Goal: Transaction & Acquisition: Purchase product/service

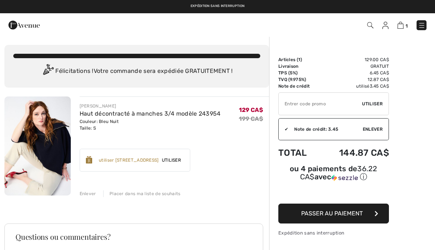
click at [301, 105] on input "TEXT" at bounding box center [320, 104] width 83 height 22
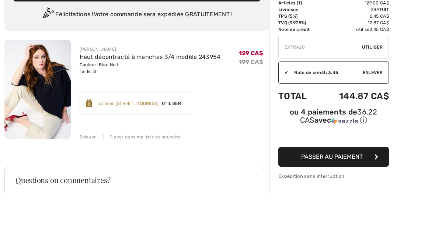
type input "EXTRA20"
click at [378, 92] on div "✔ Utiliser Enlever" at bounding box center [333, 103] width 111 height 23
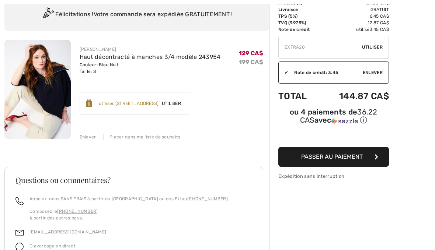
click at [380, 46] on span "Utiliser" at bounding box center [372, 47] width 21 height 7
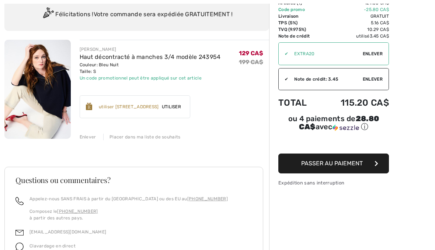
click at [377, 78] on span "Enlever" at bounding box center [373, 79] width 20 height 7
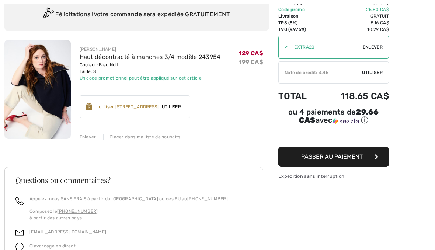
click at [317, 162] on button "Passer au paiement" at bounding box center [333, 157] width 111 height 20
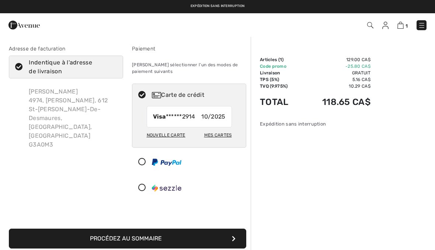
click at [229, 237] on button "Procédez au sommaire" at bounding box center [127, 239] width 237 height 20
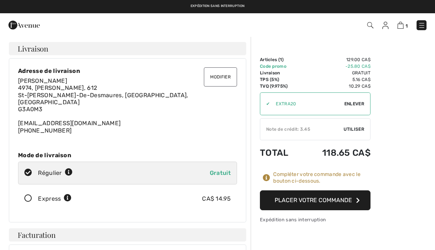
click at [338, 201] on button "Placer votre commande" at bounding box center [315, 201] width 111 height 20
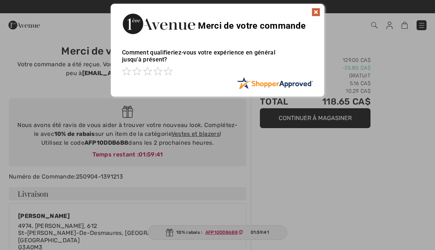
click at [319, 11] on img at bounding box center [315, 12] width 9 height 9
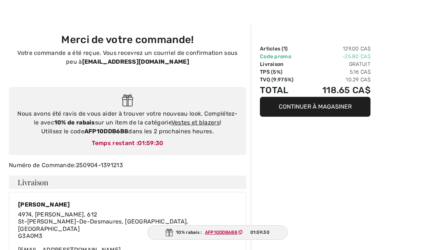
scroll to position [19, 0]
